Goal: Find specific page/section: Locate a particular part of the current website

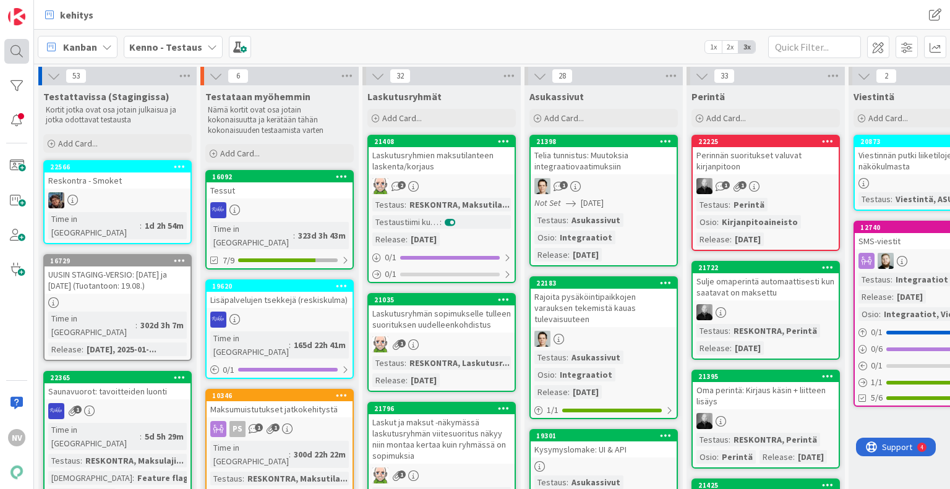
click at [22, 51] on div at bounding box center [16, 51] width 25 height 25
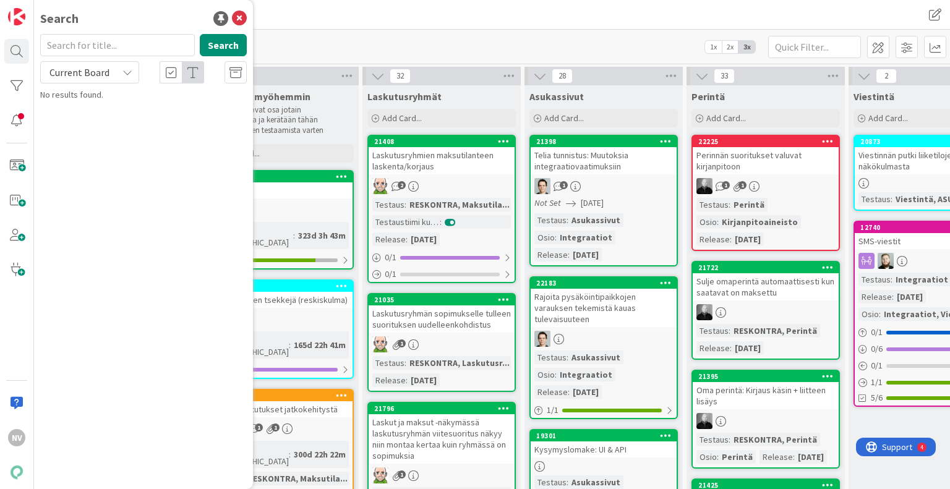
click at [92, 48] on input "text" at bounding box center [117, 45] width 155 height 22
type input "hYVITYSLASKU"
click at [131, 69] on icon at bounding box center [127, 72] width 10 height 10
drag, startPoint x: 131, startPoint y: 69, endPoint x: 102, endPoint y: 130, distance: 67.8
click at [102, 83] on div "Current Board Current Board All Boards" at bounding box center [89, 72] width 99 height 22
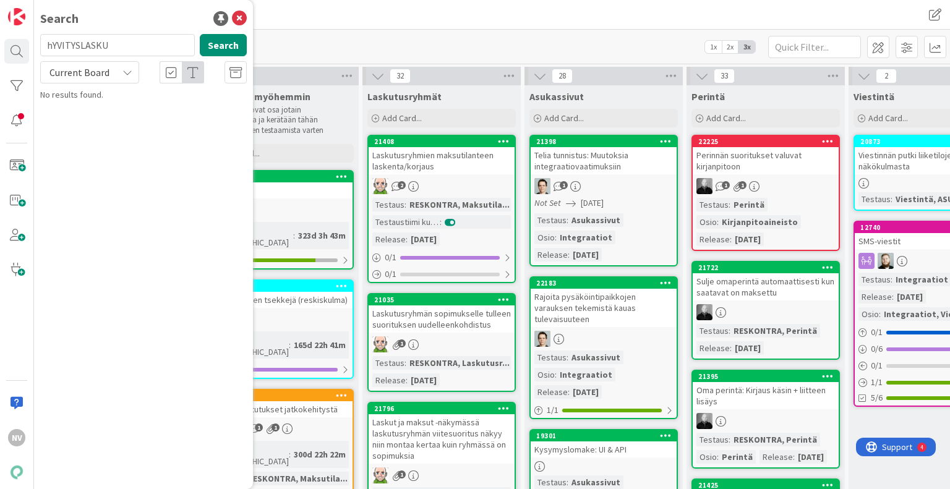
click at [102, 130] on div "Search hYVITYSLASKU Search Current Board Current Board All Boards No results fo…" at bounding box center [143, 244] width 219 height 489
click at [126, 71] on icon at bounding box center [127, 72] width 10 height 10
click at [105, 128] on span "All Boards" at bounding box center [111, 123] width 129 height 19
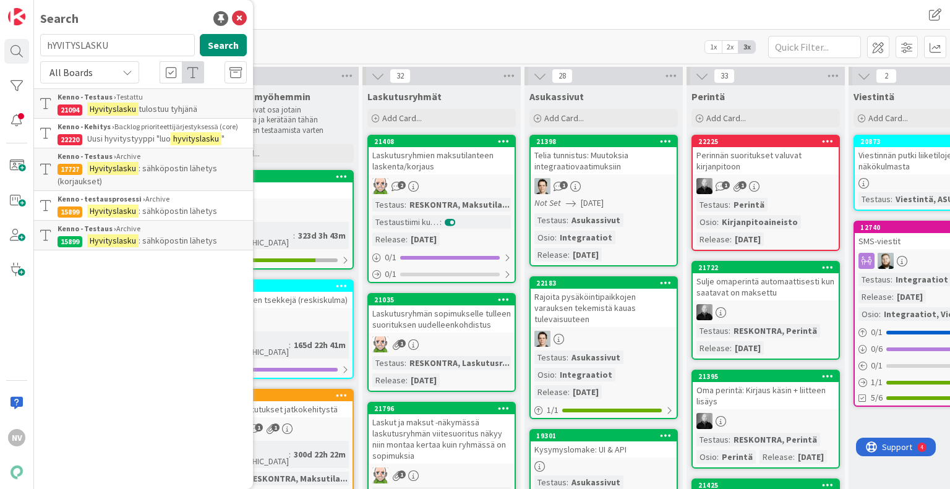
click at [189, 142] on mark "hyvityslasku" at bounding box center [196, 138] width 51 height 13
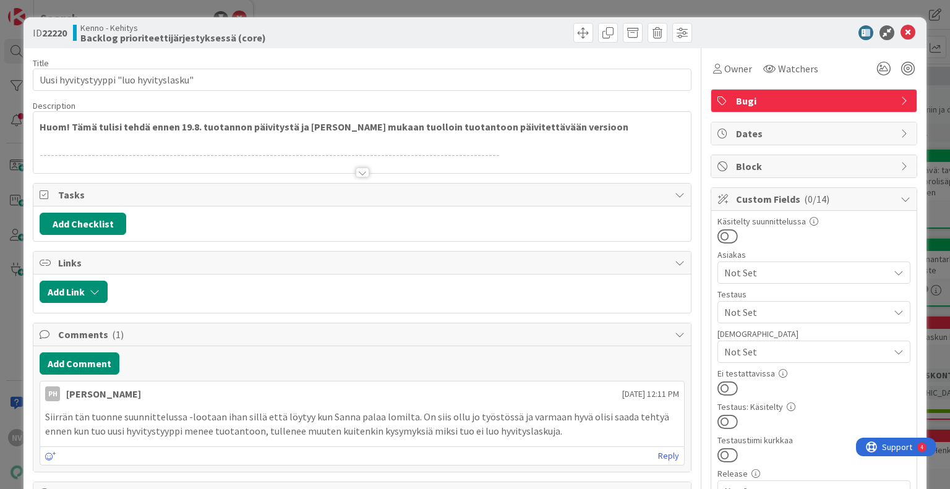
click at [356, 171] on div at bounding box center [363, 173] width 14 height 10
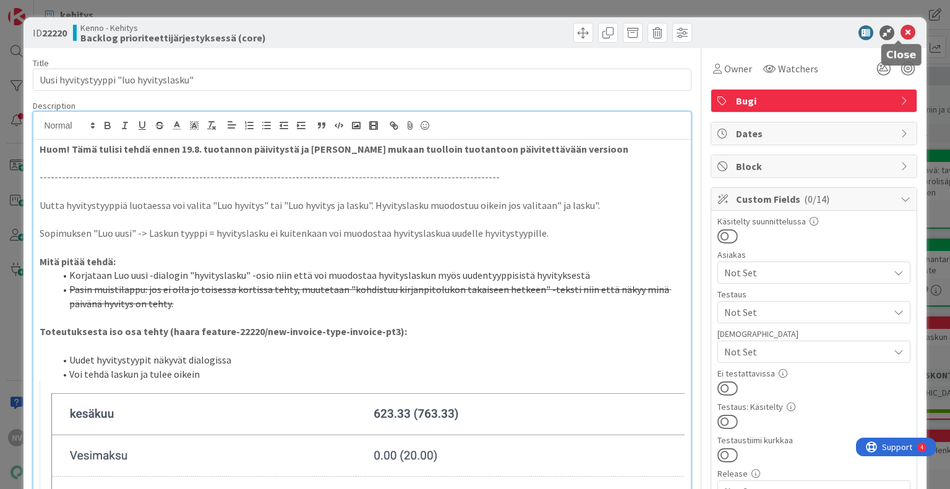
click at [900, 30] on icon at bounding box center [907, 32] width 15 height 15
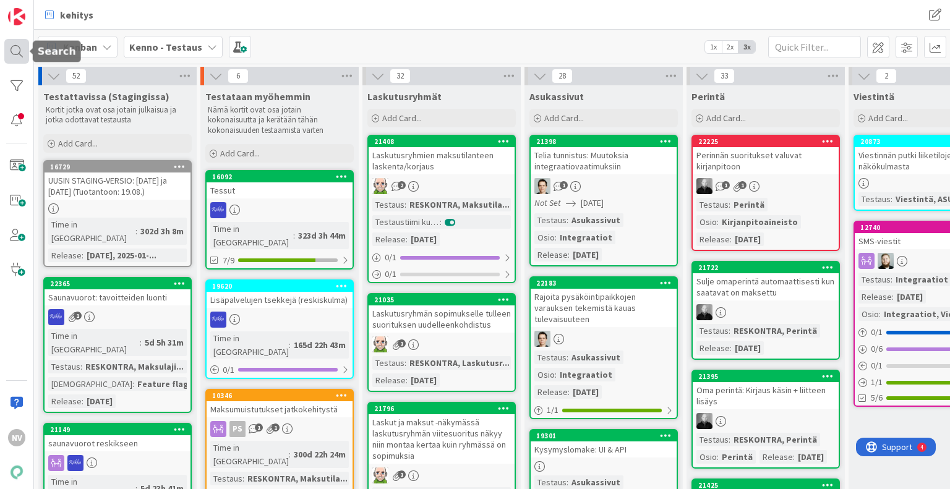
click at [12, 55] on div at bounding box center [16, 51] width 25 height 25
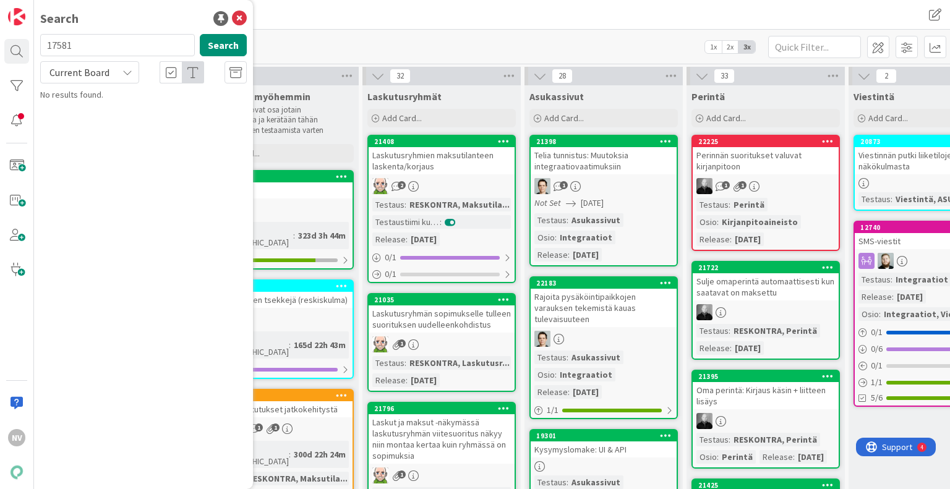
type input "17581"
click at [126, 71] on icon at bounding box center [127, 72] width 10 height 10
click at [116, 130] on span "All Boards" at bounding box center [111, 123] width 129 height 19
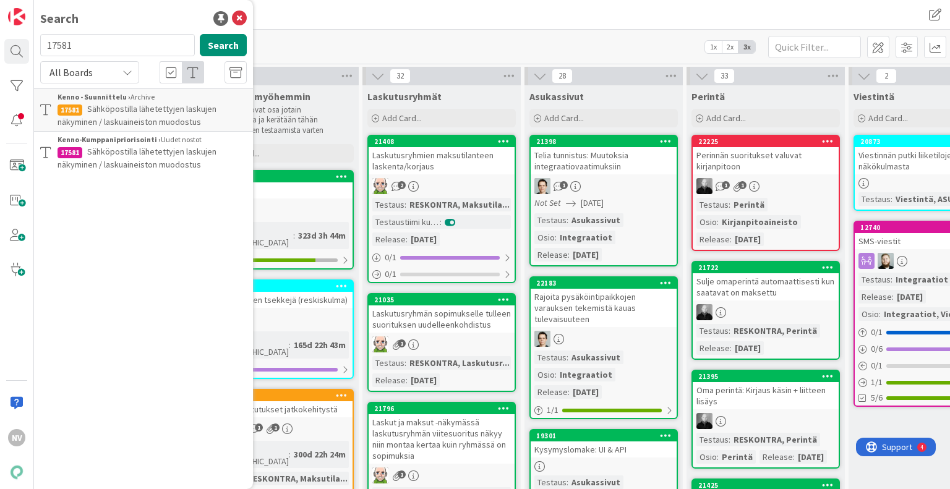
click at [180, 156] on span "Sähköpostilla lähetettyjen laskujen näkyminen / laskuaineiston muodostus" at bounding box center [137, 158] width 159 height 24
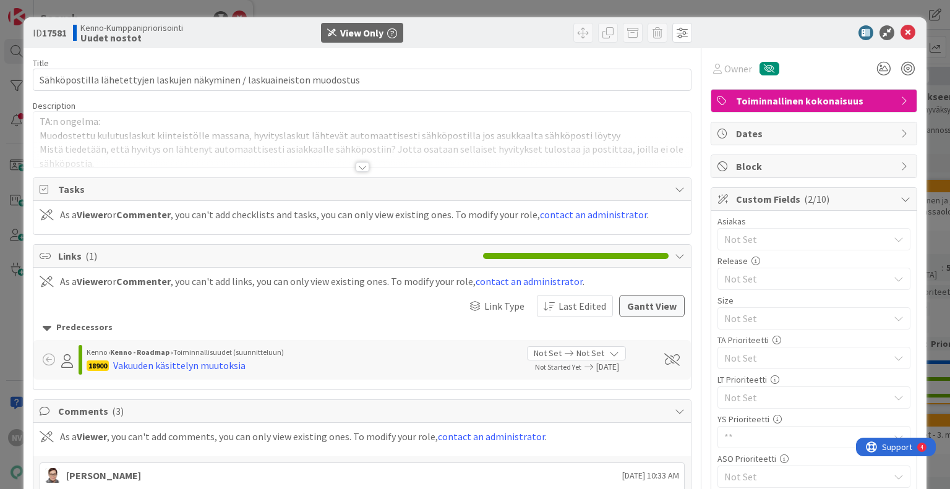
click at [356, 168] on div at bounding box center [363, 167] width 14 height 10
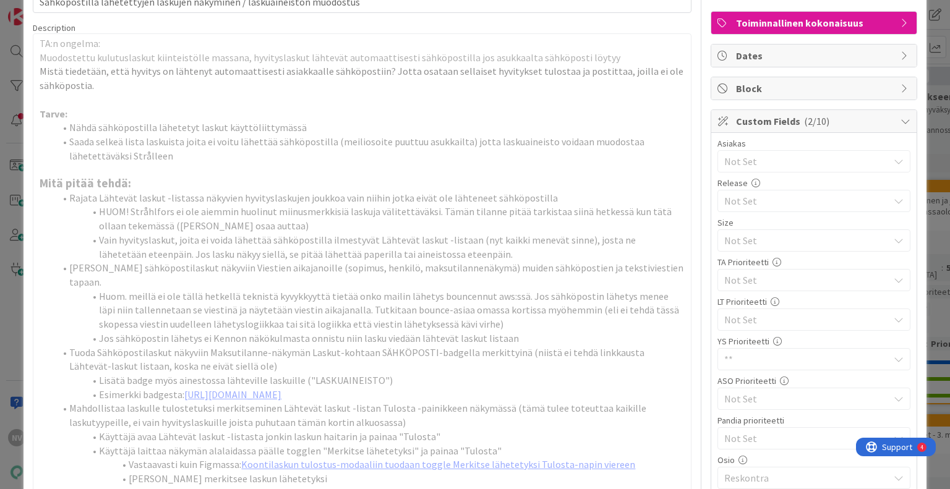
scroll to position [85, 0]
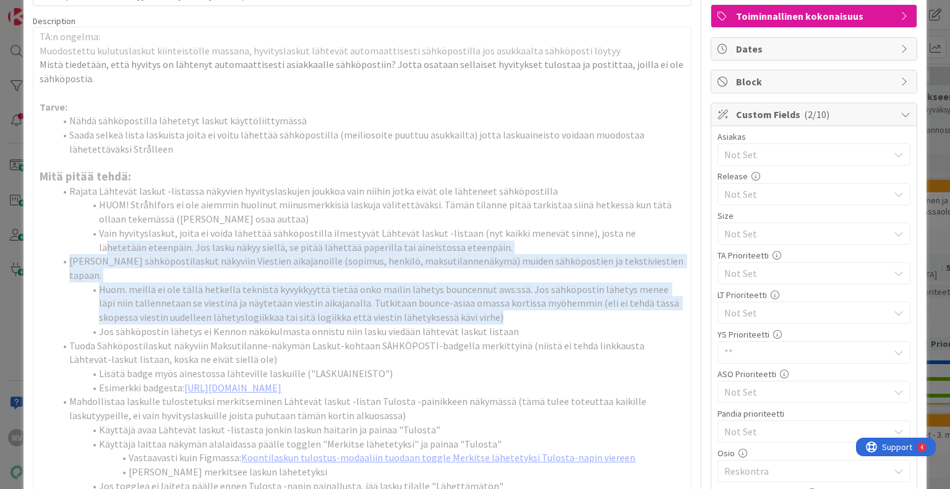
drag, startPoint x: 621, startPoint y: 236, endPoint x: 526, endPoint y: 309, distance: 120.0
click at [526, 309] on ol "Rajata Lähtevät laskut -listassa näkyvien hyvityslaskujen joukkoa vain niihin j…" at bounding box center [362, 338] width 644 height 309
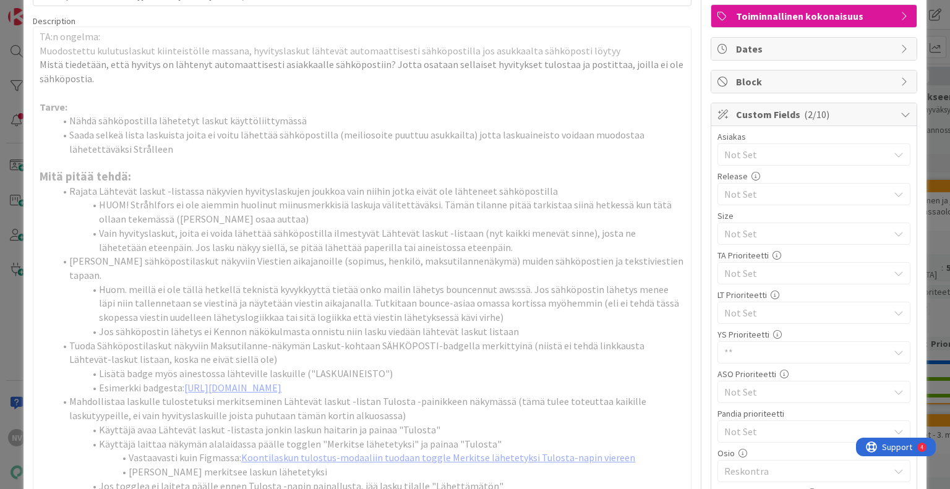
click at [610, 103] on p "Tarve:" at bounding box center [362, 107] width 644 height 14
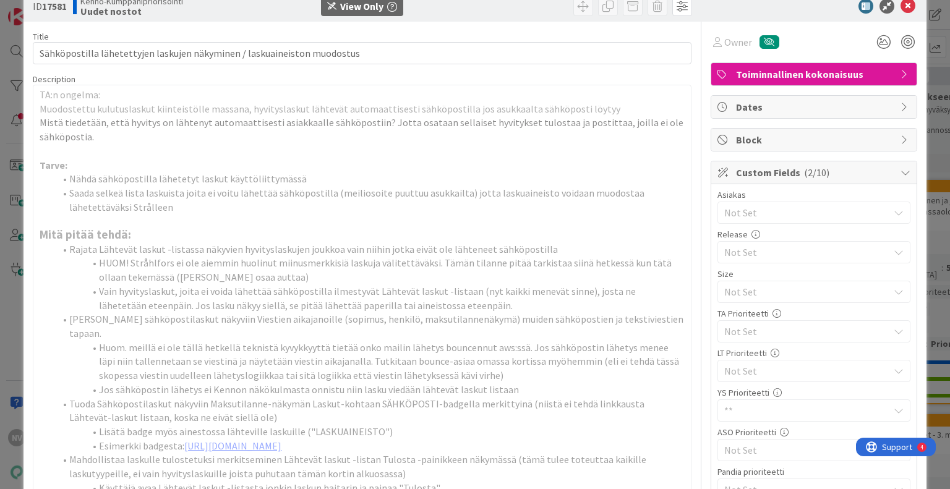
scroll to position [0, 0]
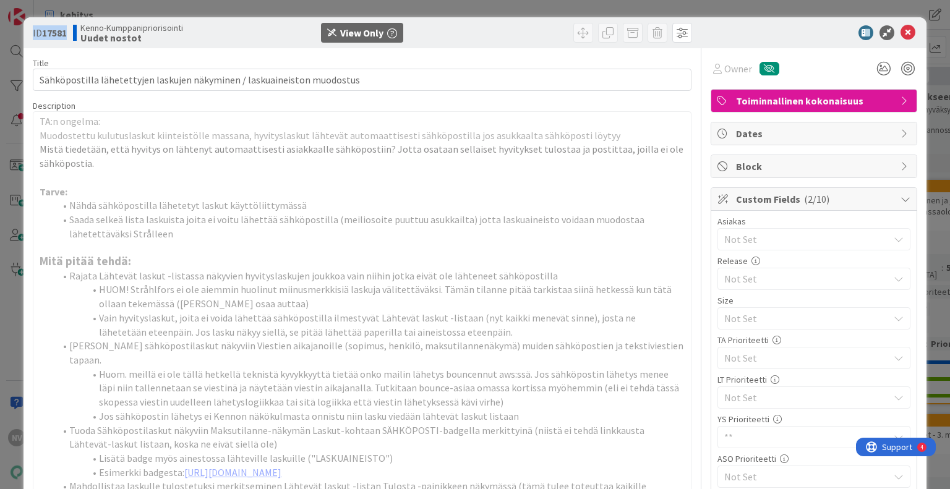
drag, startPoint x: 71, startPoint y: 32, endPoint x: 30, endPoint y: 41, distance: 41.7
click at [30, 41] on div "ID 17581 Kenno-Kumppanipriorisointi Uudet nostot View Only" at bounding box center [474, 32] width 902 height 31
click at [164, 46] on div "ID 17581 Kenno-Kumppanipriorisointi Uudet nostot View Only" at bounding box center [474, 32] width 902 height 31
click at [902, 30] on icon at bounding box center [907, 32] width 15 height 15
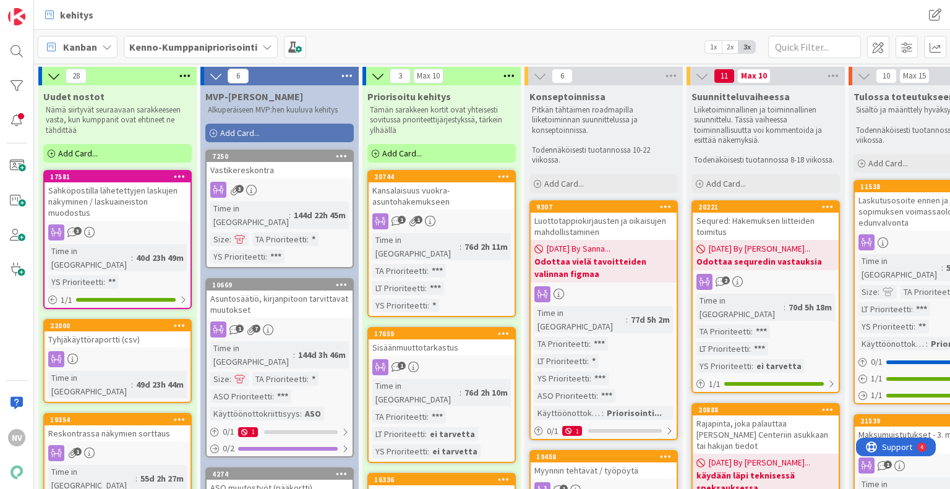
click at [126, 211] on div "Sähköpostilla lähetettyjen laskujen näkyminen / laskuaineiston muodostus" at bounding box center [118, 201] width 146 height 38
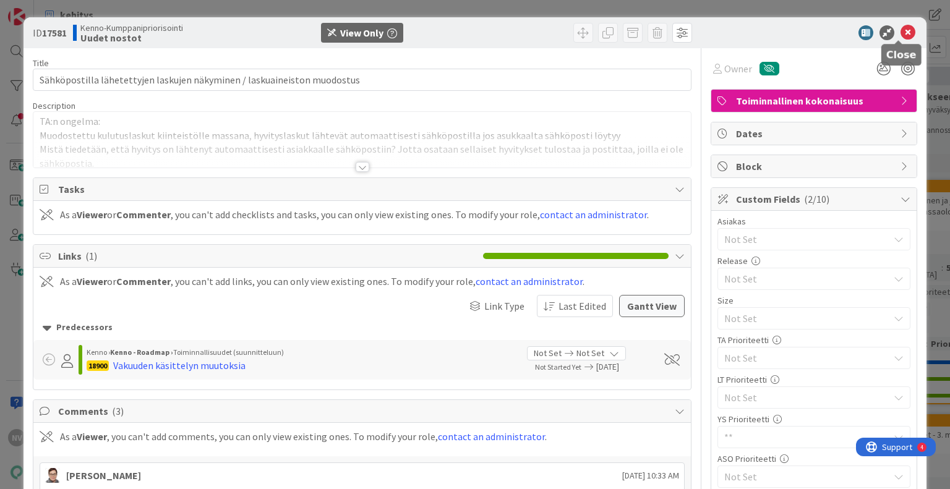
click at [900, 29] on icon at bounding box center [907, 32] width 15 height 15
